Goal: Task Accomplishment & Management: Manage account settings

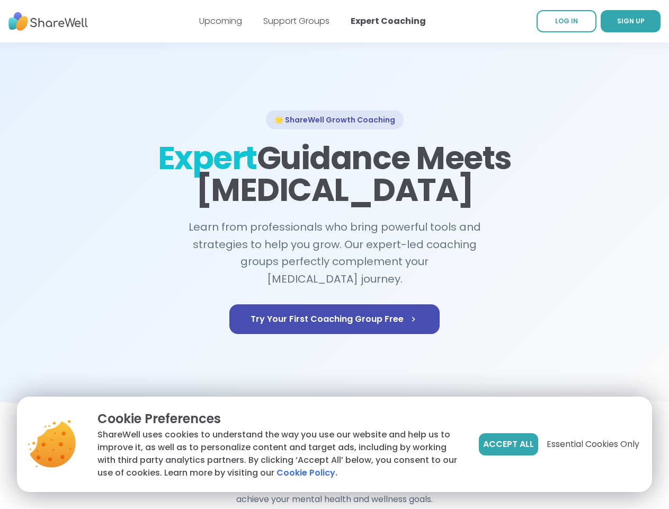
click at [508, 444] on span "Accept All" at bounding box center [508, 444] width 51 height 13
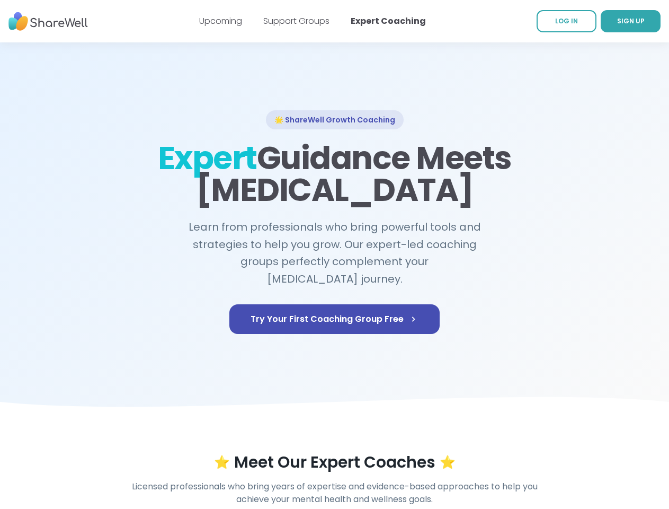
click at [593, 453] on div "⭐ Meet Our Expert Coaches ⭐" at bounding box center [335, 462] width 609 height 19
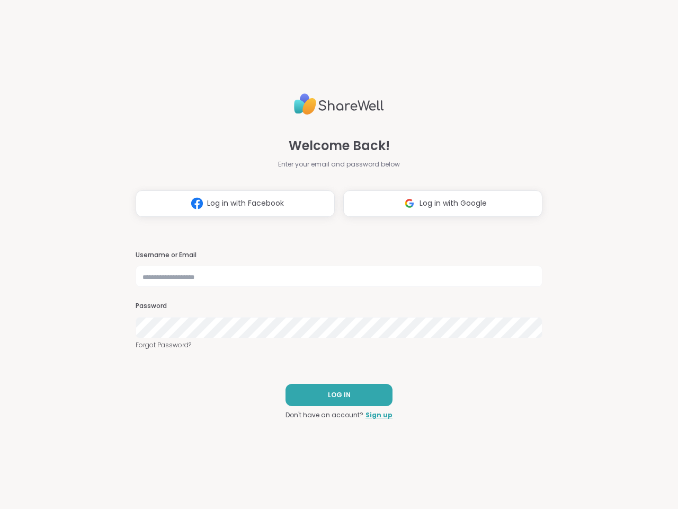
click at [334, 254] on h3 "Username or Email" at bounding box center [339, 255] width 407 height 9
click at [231, 204] on span "Log in with Facebook" at bounding box center [245, 203] width 77 height 11
click at [439, 204] on span "Log in with Google" at bounding box center [453, 203] width 67 height 11
click at [335, 395] on span "LOG IN" at bounding box center [339, 395] width 23 height 10
